Goal: Information Seeking & Learning: Learn about a topic

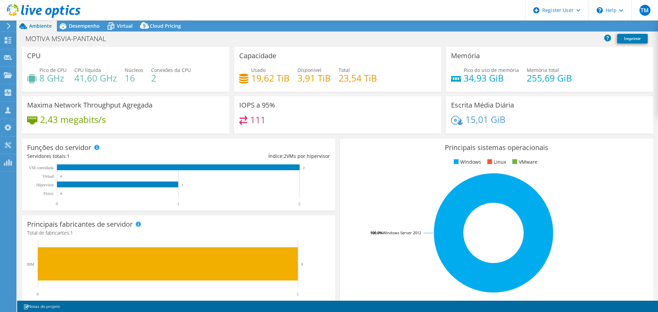
select select "USD"
click at [80, 28] on span "Desempenho" at bounding box center [84, 26] width 31 height 7
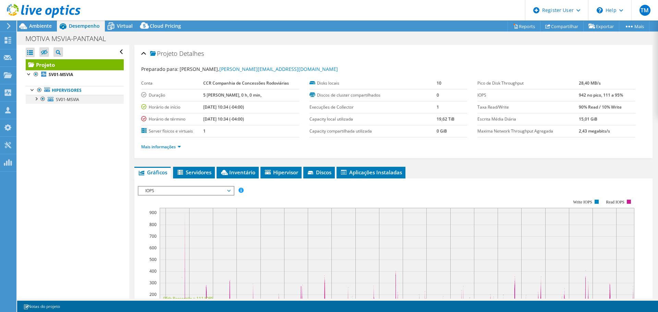
click at [36, 96] on div at bounding box center [36, 98] width 7 height 7
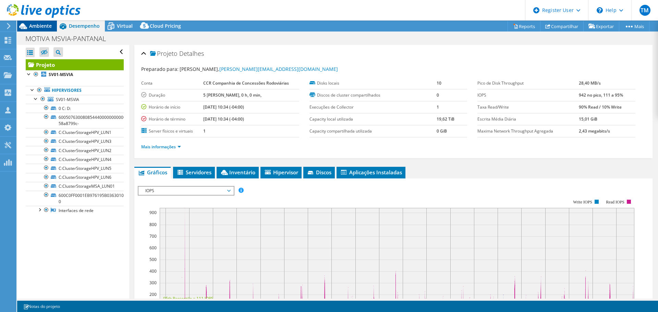
click at [50, 30] on div "Ambiente" at bounding box center [37, 26] width 40 height 11
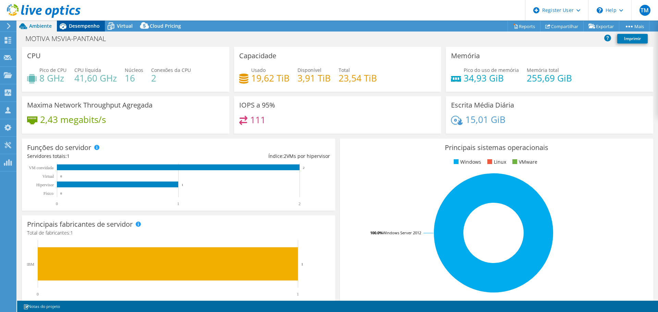
click at [77, 30] on div "Desempenho" at bounding box center [81, 26] width 48 height 11
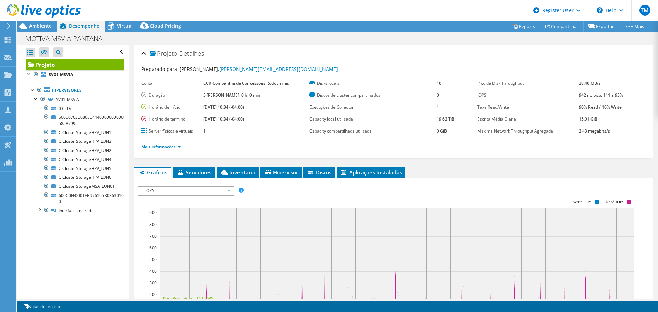
click at [97, 253] on div "Abrir Todos Fechar Todos Ocultar nós excluídos Filtro de árvore do projeto" at bounding box center [73, 172] width 112 height 254
click at [110, 236] on div "Abrir Todos Fechar Todos Ocultar nós excluídos Filtro de árvore do projeto" at bounding box center [73, 172] width 112 height 254
click at [33, 98] on div at bounding box center [36, 98] width 7 height 7
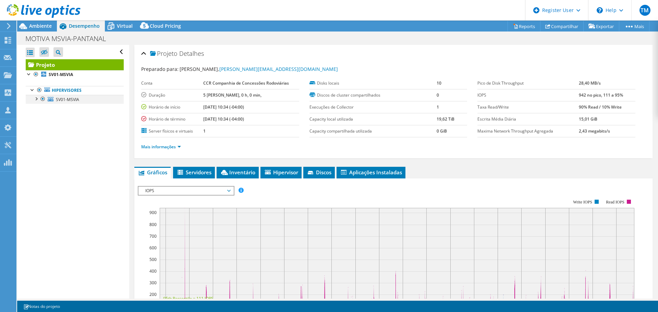
click at [33, 98] on div at bounding box center [36, 98] width 7 height 7
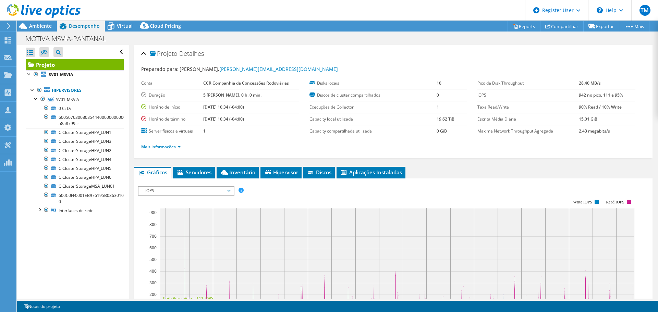
click at [40, 22] on div at bounding box center [40, 11] width 81 height 23
click at [38, 26] on span "Ambiente" at bounding box center [40, 26] width 23 height 7
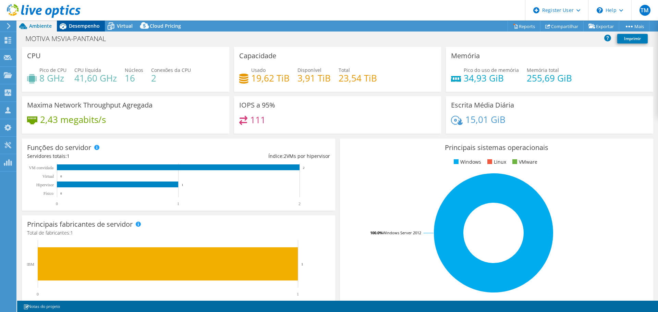
click at [80, 25] on span "Desempenho" at bounding box center [84, 26] width 31 height 7
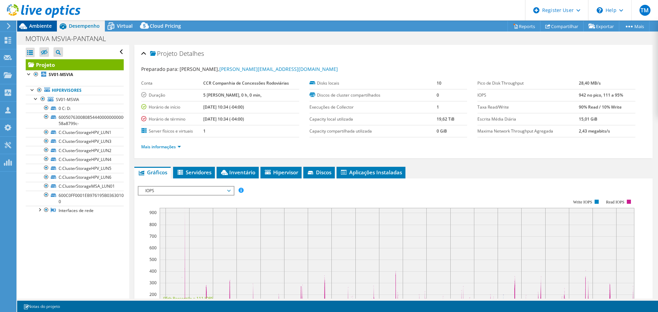
click at [39, 28] on span "Ambiente" at bounding box center [40, 26] width 23 height 7
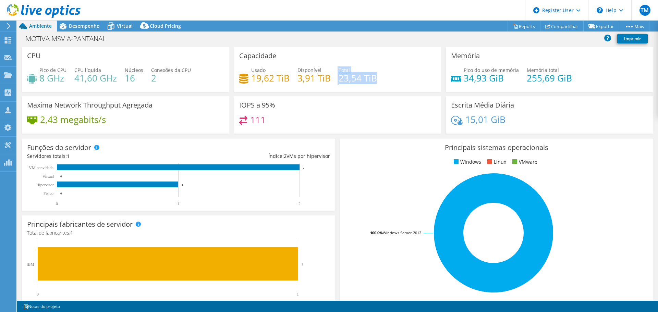
drag, startPoint x: 335, startPoint y: 78, endPoint x: 374, endPoint y: 78, distance: 39.1
click at [374, 78] on div "Usado 19,62 TiB Disponível 3,91 TiB Total 23,54 TiB" at bounding box center [337, 77] width 197 height 22
click at [269, 80] on h4 "19,62 TiB" at bounding box center [270, 78] width 38 height 8
click at [76, 26] on span "Desempenho" at bounding box center [84, 26] width 31 height 7
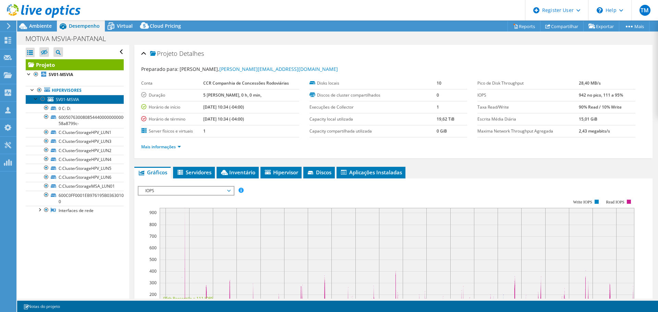
click at [73, 97] on span "SV01-MSVIA" at bounding box center [67, 100] width 23 height 6
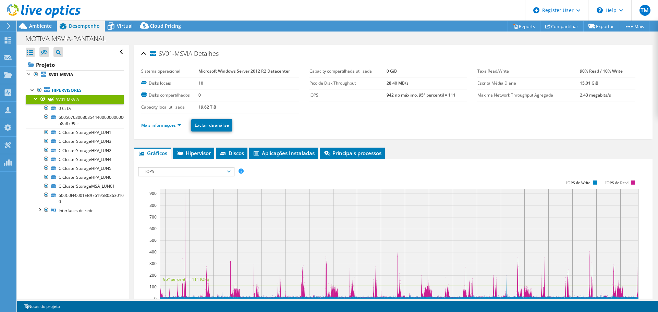
click at [160, 148] on li "Gráficos" at bounding box center [152, 154] width 36 height 12
click at [158, 125] on link "Mais informações" at bounding box center [161, 125] width 40 height 6
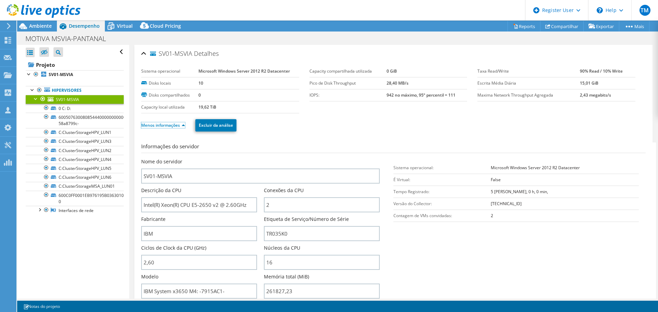
scroll to position [34, 0]
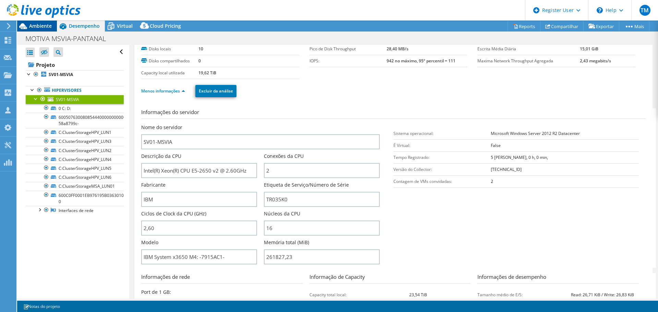
click at [43, 29] on span "Ambiente" at bounding box center [40, 26] width 23 height 7
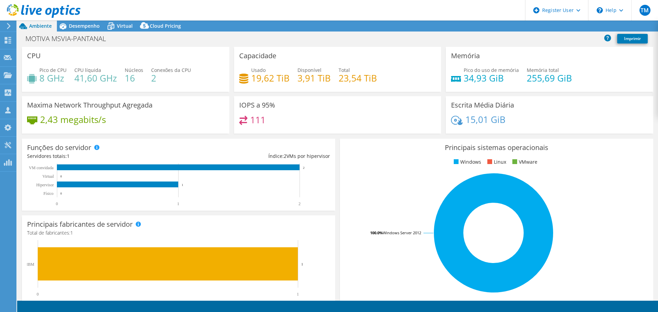
select select "USD"
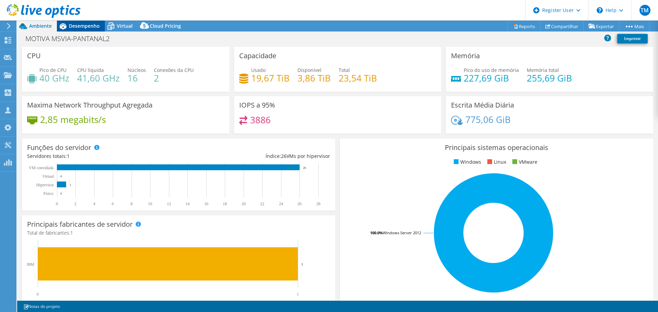
click at [86, 27] on span "Desempenho" at bounding box center [84, 26] width 31 height 7
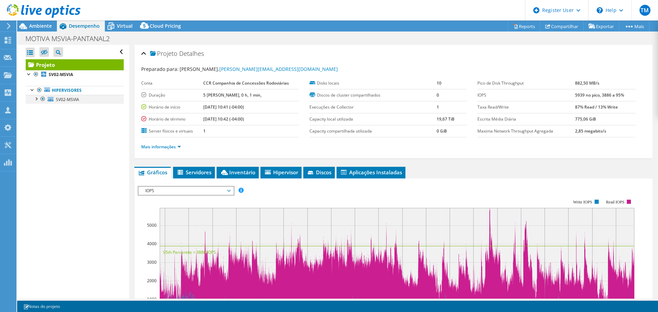
click at [38, 100] on div at bounding box center [36, 98] width 7 height 7
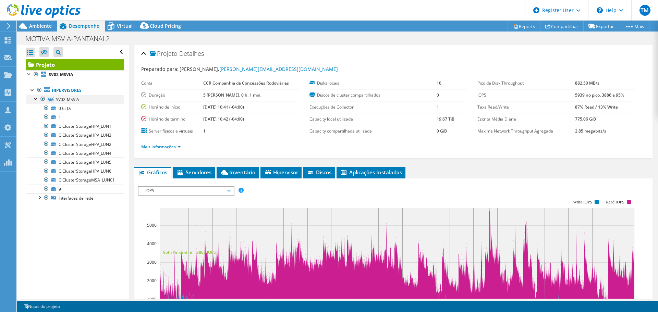
click at [37, 97] on div at bounding box center [36, 98] width 7 height 7
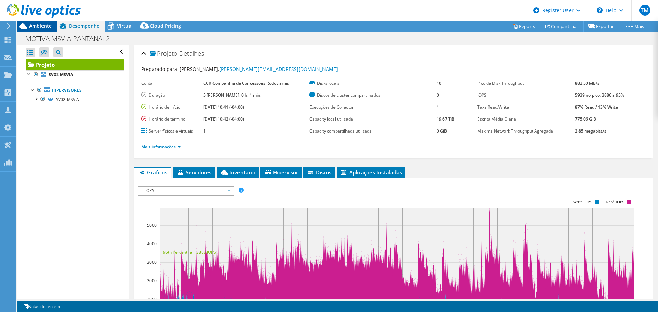
click at [32, 23] on span "Ambiente" at bounding box center [40, 26] width 23 height 7
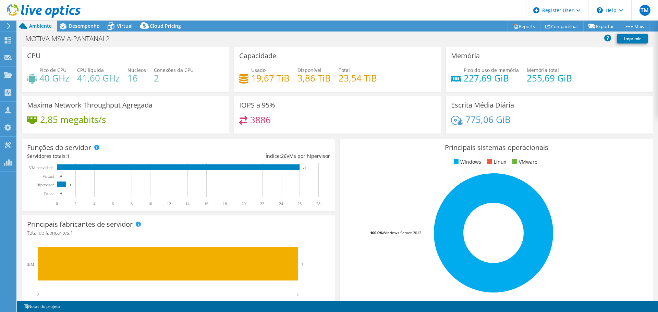
click at [251, 77] on h4 "19,67 TiB" at bounding box center [270, 78] width 38 height 8
drag, startPoint x: 338, startPoint y: 77, endPoint x: 373, endPoint y: 76, distance: 34.6
click at [373, 76] on h4 "23,54 TiB" at bounding box center [358, 78] width 38 height 8
click at [88, 26] on span "Desempenho" at bounding box center [84, 26] width 31 height 7
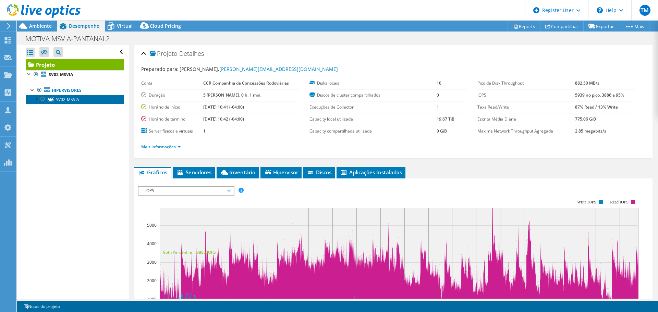
click at [32, 100] on link "SV02-MSVIA" at bounding box center [75, 99] width 98 height 9
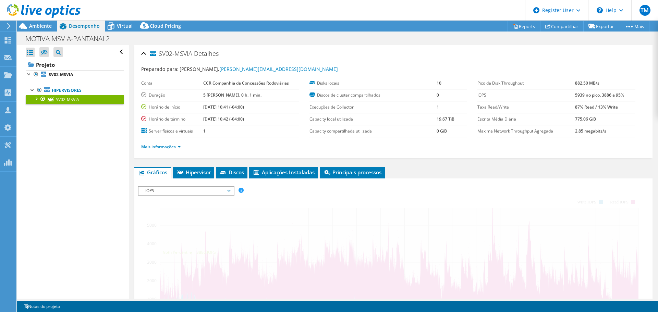
click at [69, 97] on span "SV02-MSVIA" at bounding box center [67, 100] width 23 height 6
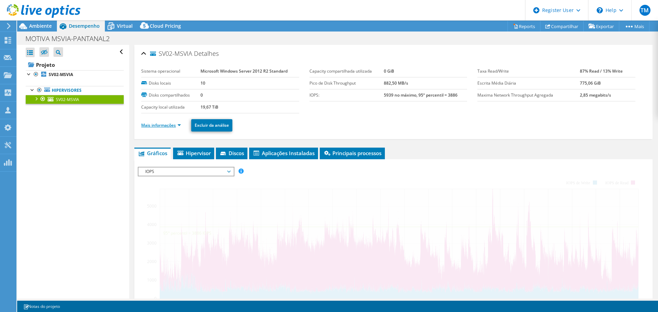
click at [169, 125] on link "Mais informações" at bounding box center [161, 125] width 40 height 6
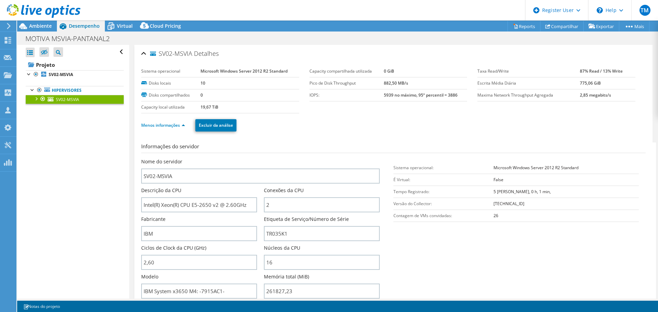
scroll to position [34, 0]
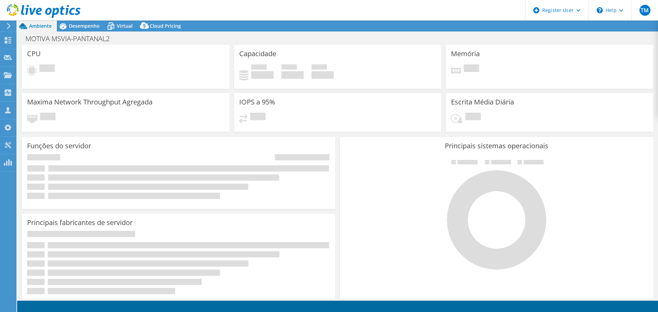
select select "USD"
